Goal: Navigation & Orientation: Find specific page/section

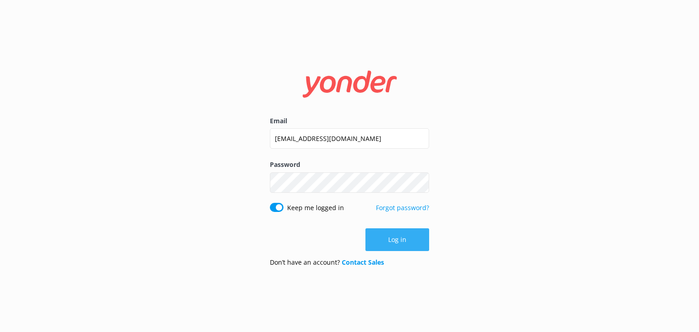
click at [399, 241] on button "Log in" at bounding box center [398, 240] width 64 height 23
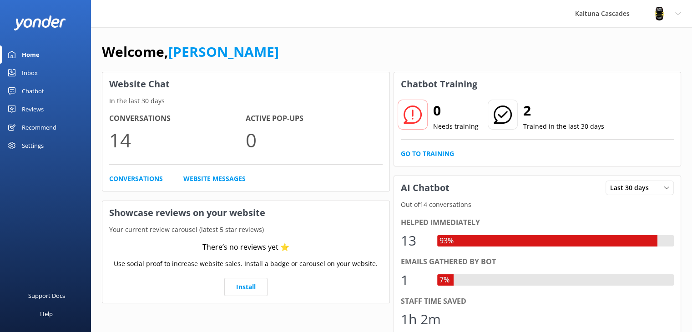
click at [33, 51] on div "Home" at bounding box center [31, 55] width 18 height 18
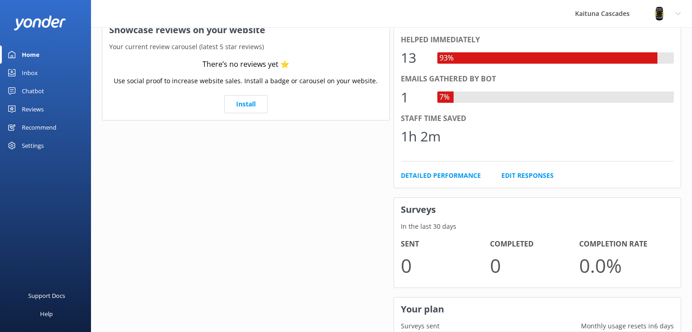
scroll to position [38, 0]
